Goal: Find specific page/section

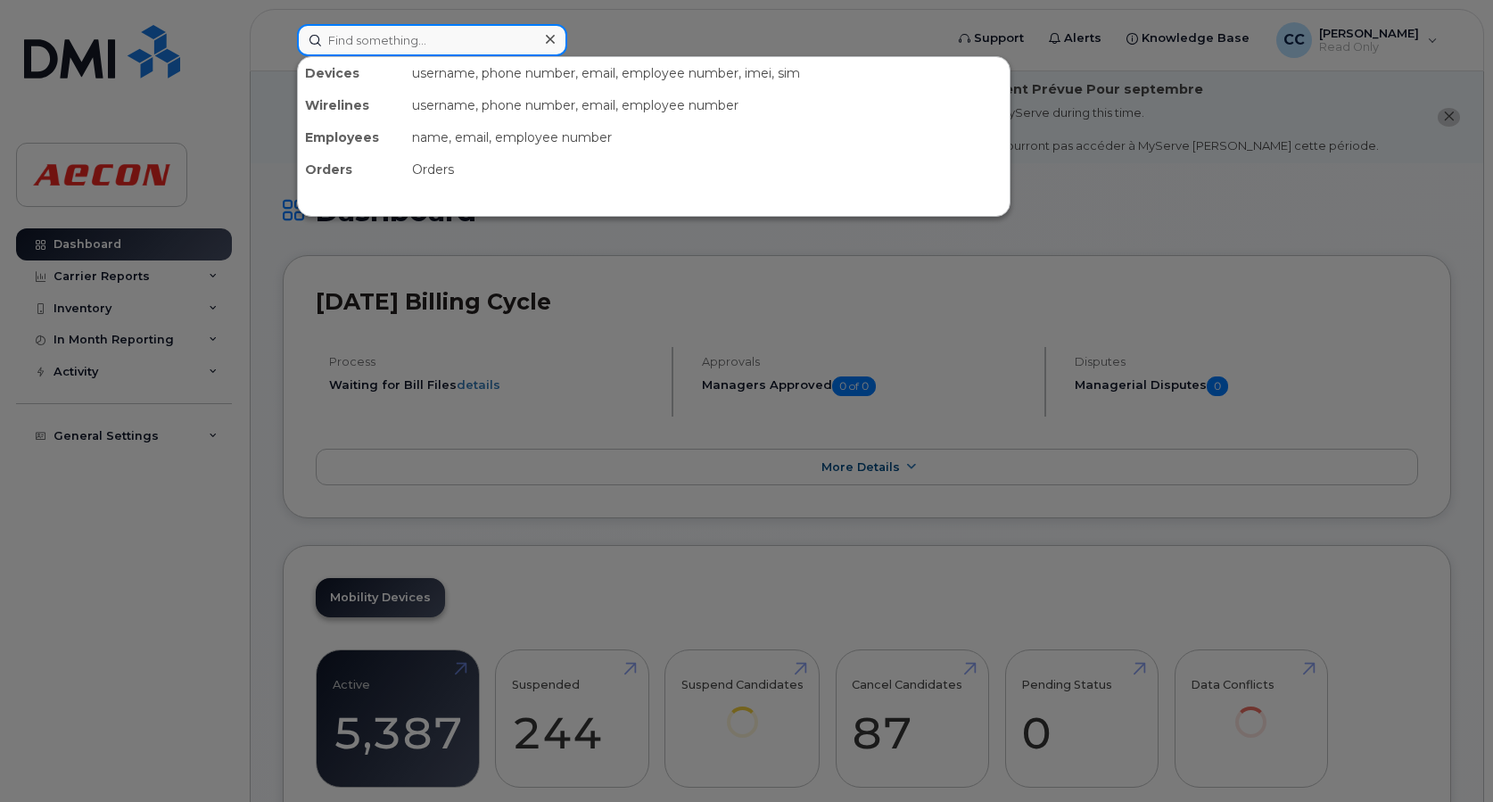
click at [413, 29] on input at bounding box center [432, 40] width 270 height 32
paste input "2633622638"
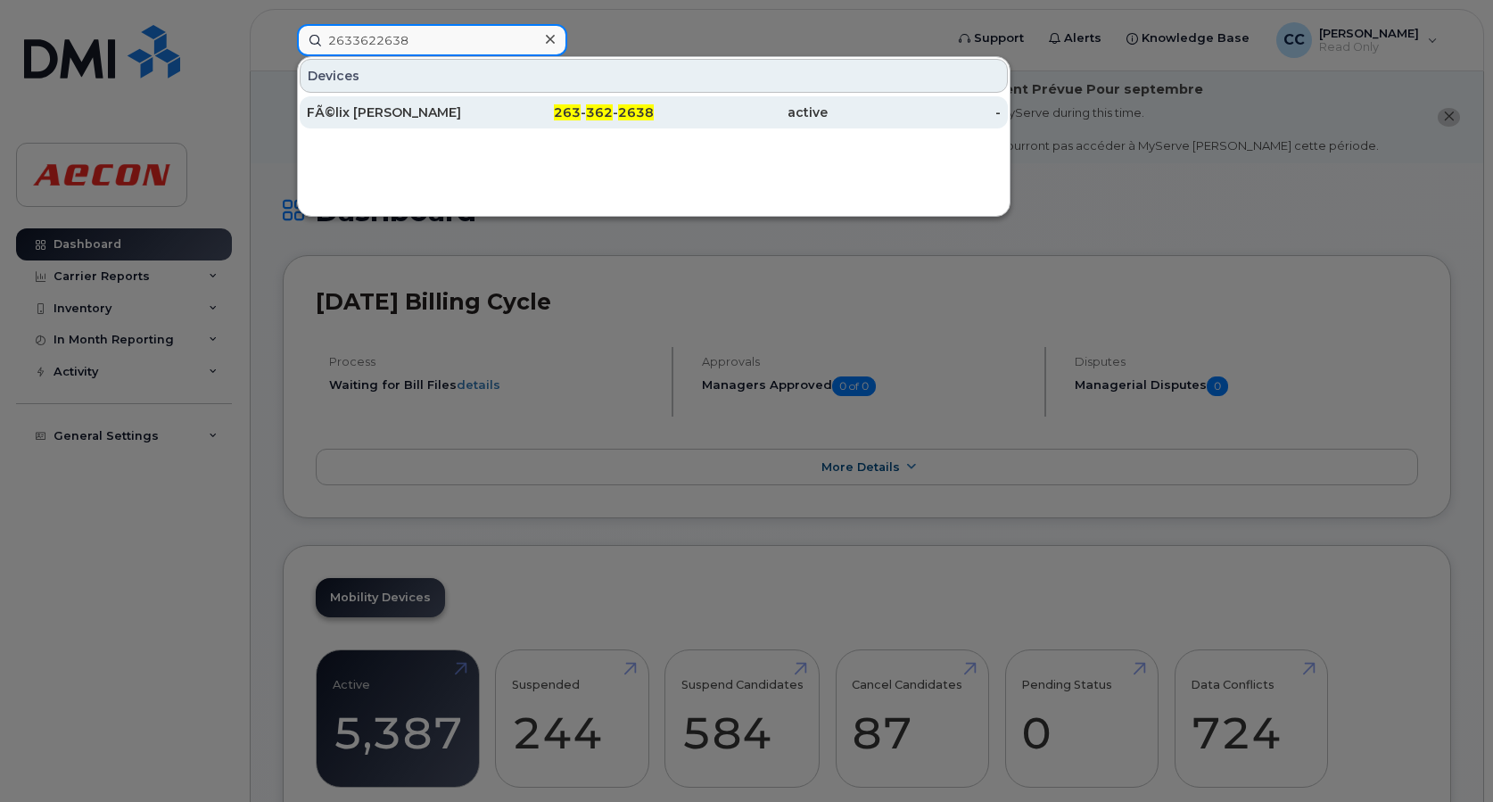
type input "2633622638"
click at [514, 111] on div "263 - 362 - 2638" at bounding box center [568, 112] width 174 height 18
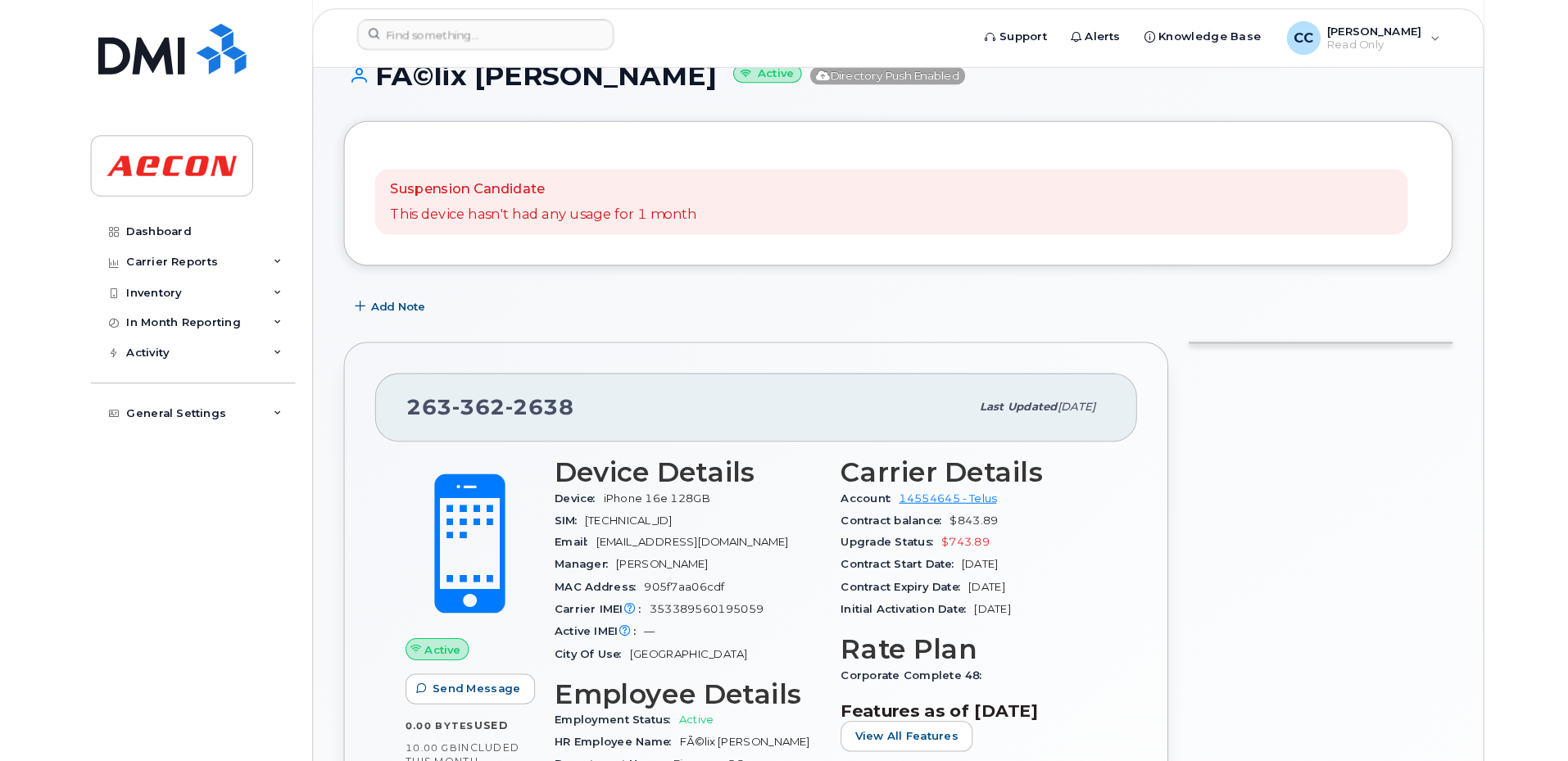
scroll to position [119, 0]
